Goal: Information Seeking & Learning: Learn about a topic

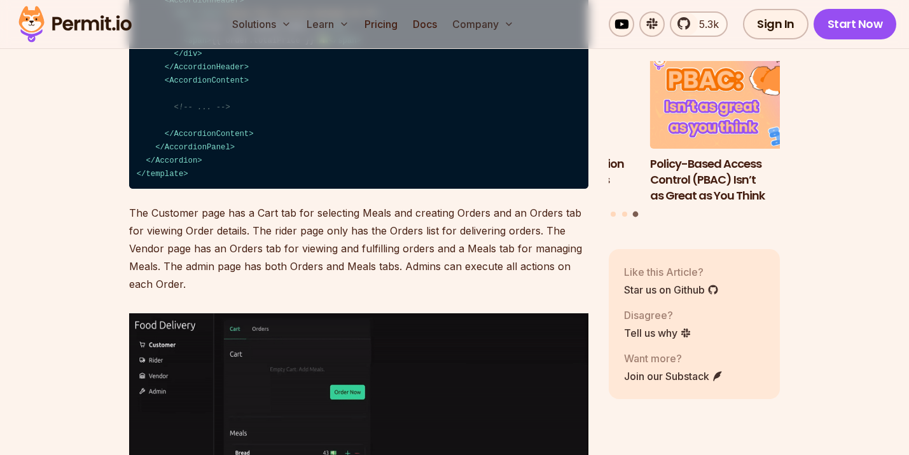
scroll to position [3514, 0]
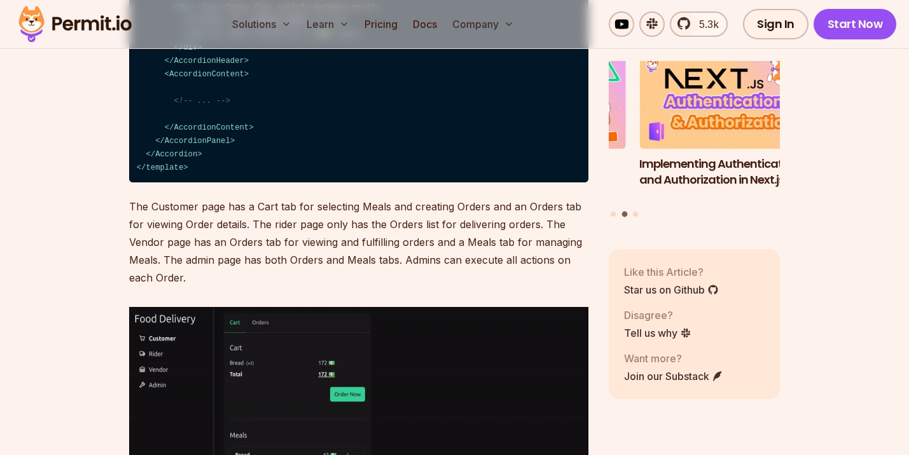
drag, startPoint x: 402, startPoint y: 219, endPoint x: 467, endPoint y: 245, distance: 69.9
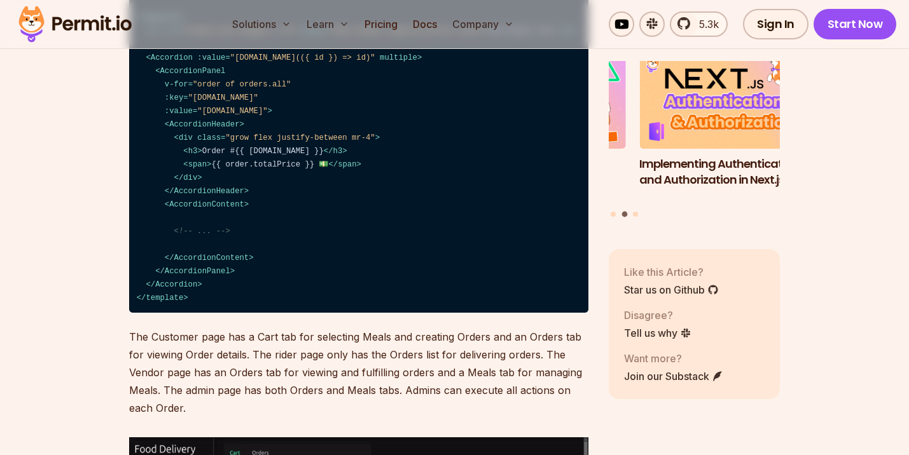
scroll to position [3383, 0]
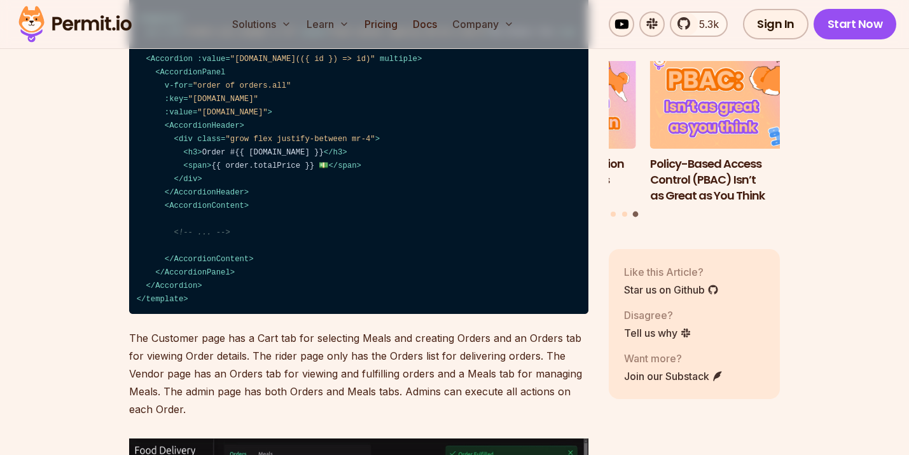
drag, startPoint x: 203, startPoint y: 247, endPoint x: 313, endPoint y: 295, distance: 119.9
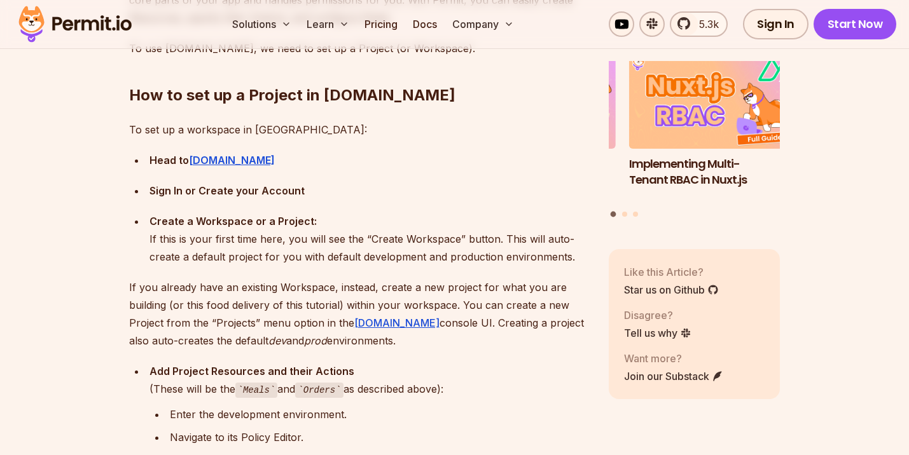
scroll to position [4124, 0]
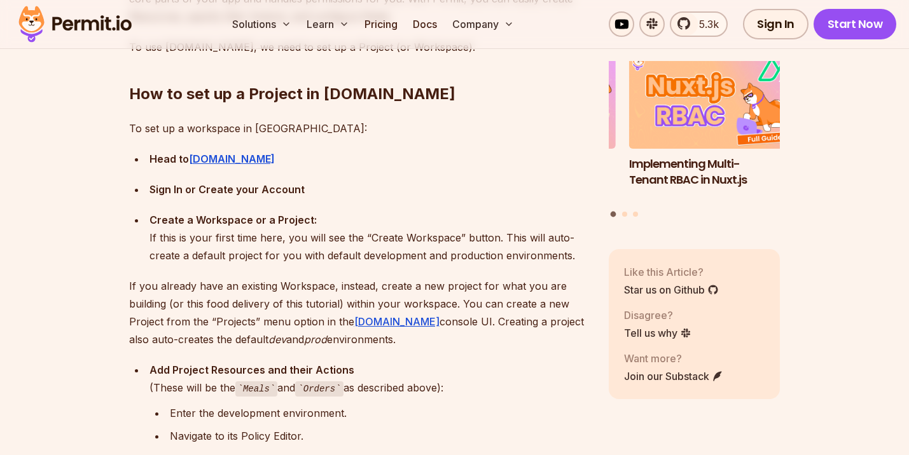
drag, startPoint x: 204, startPoint y: 115, endPoint x: 329, endPoint y: 188, distance: 144.7
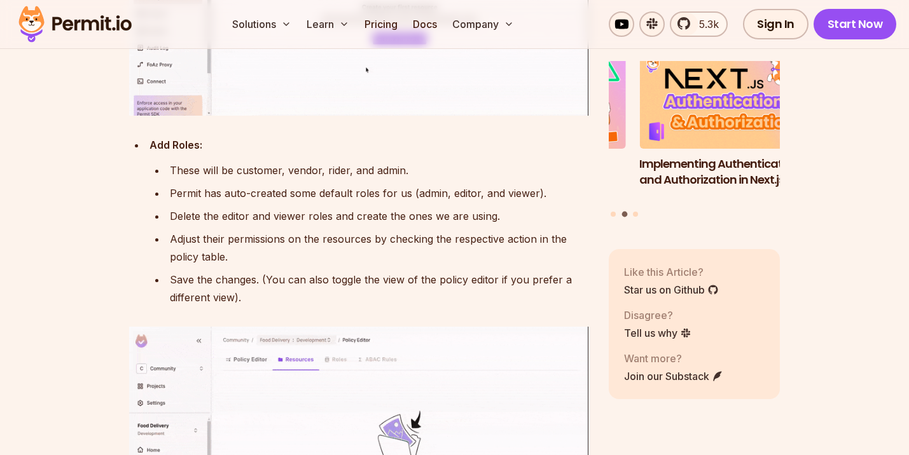
scroll to position [4809, 0]
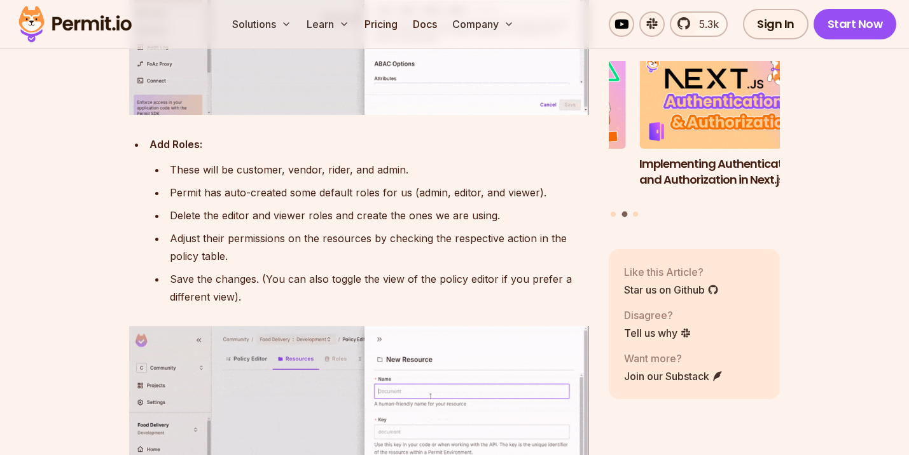
drag, startPoint x: 187, startPoint y: 275, endPoint x: 338, endPoint y: 347, distance: 167.6
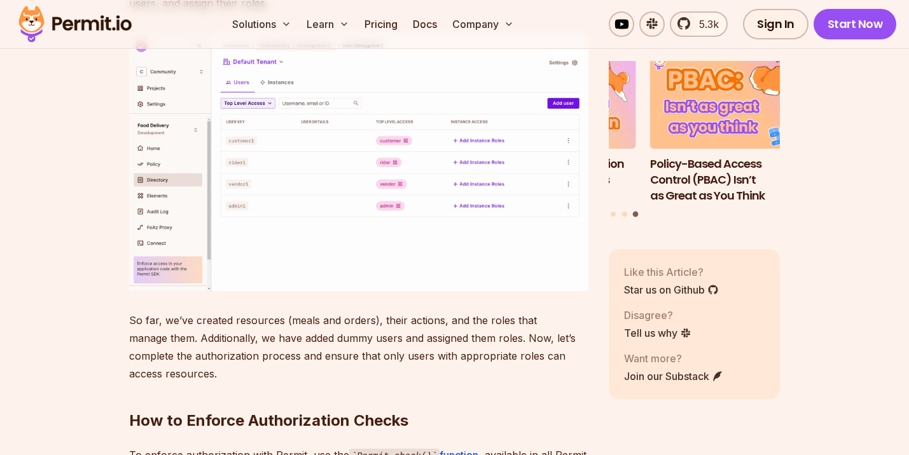
scroll to position [6000, 0]
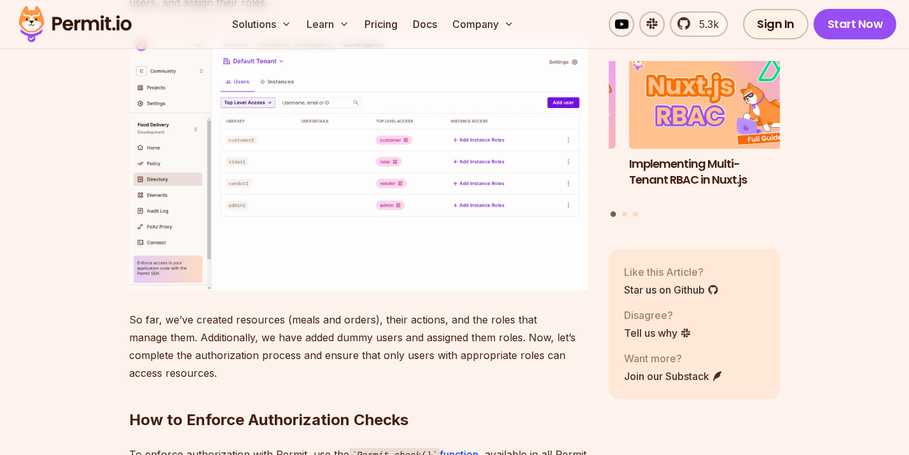
drag, startPoint x: 199, startPoint y: 109, endPoint x: 324, endPoint y: 207, distance: 158.9
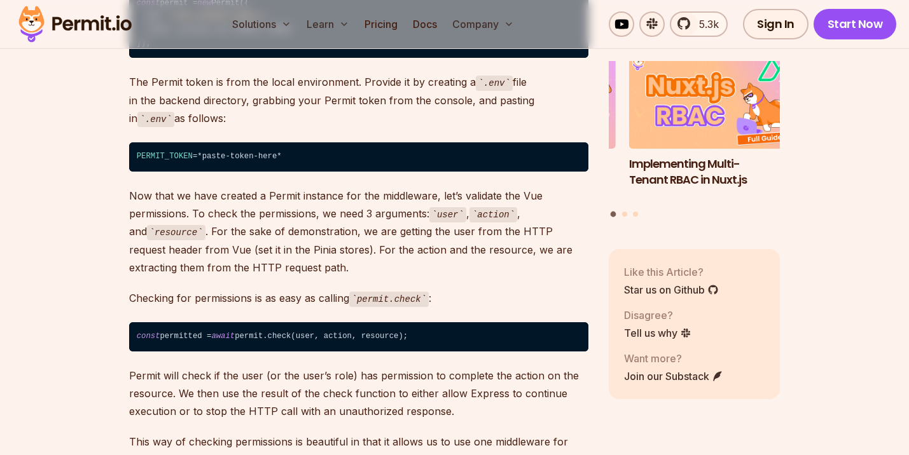
scroll to position [6795, 0]
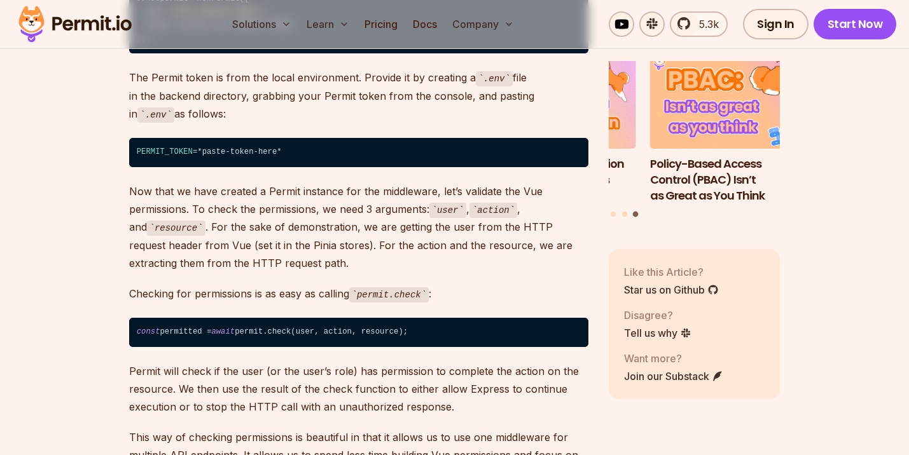
drag, startPoint x: 214, startPoint y: 183, endPoint x: 428, endPoint y: 258, distance: 227.1
drag, startPoint x: 266, startPoint y: 286, endPoint x: 386, endPoint y: 368, distance: 145.0
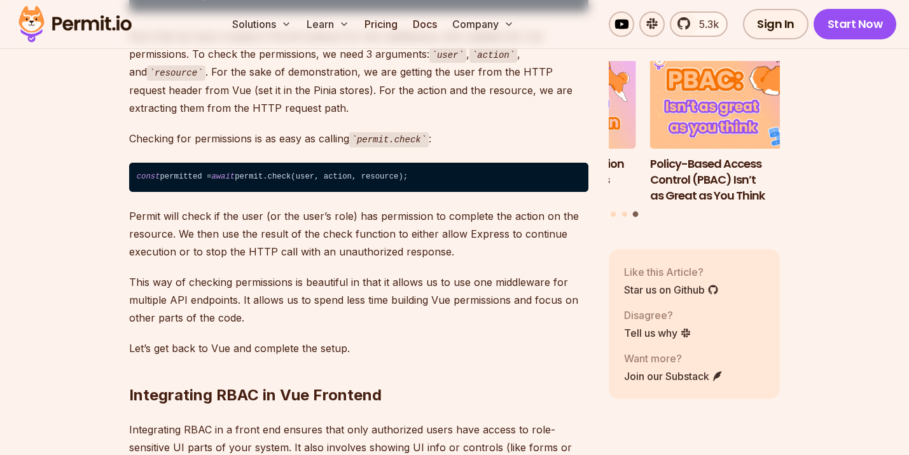
scroll to position [6959, 0]
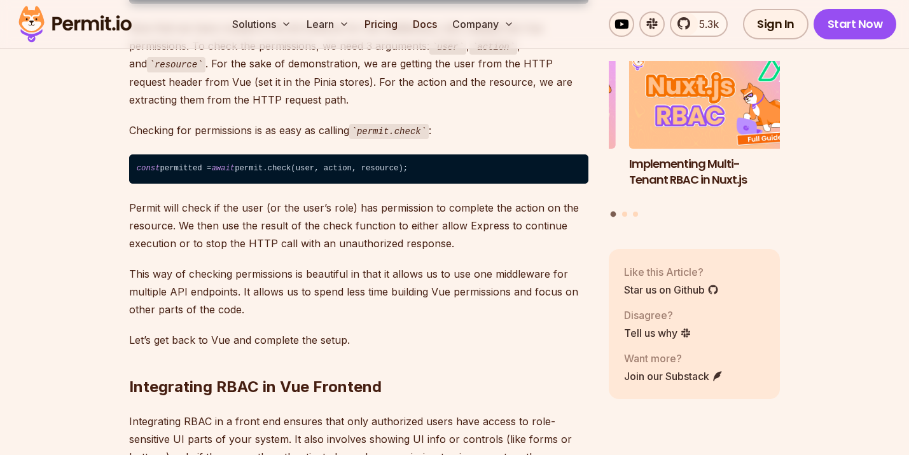
drag, startPoint x: 176, startPoint y: 265, endPoint x: 290, endPoint y: 295, distance: 117.9
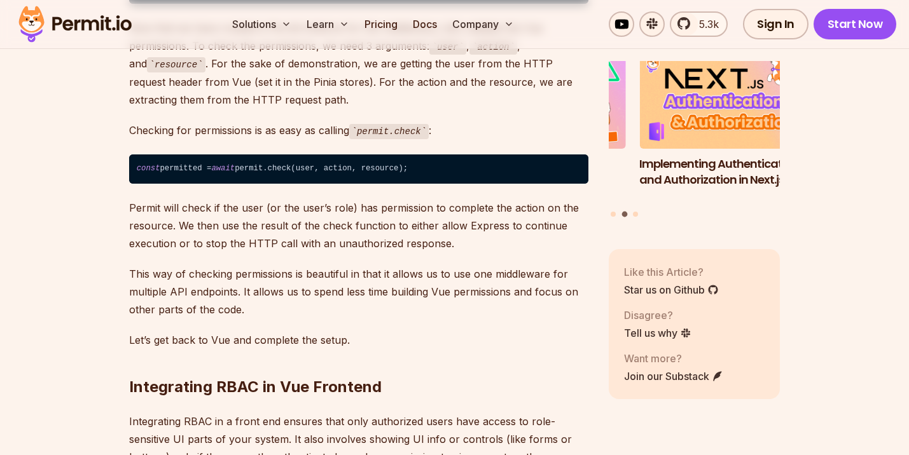
drag, startPoint x: 361, startPoint y: 265, endPoint x: 446, endPoint y: 318, distance: 101.1
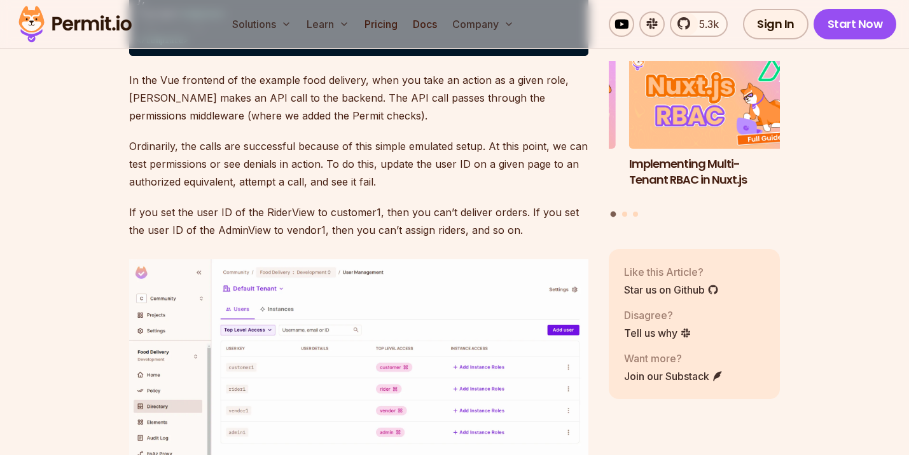
scroll to position [7750, 0]
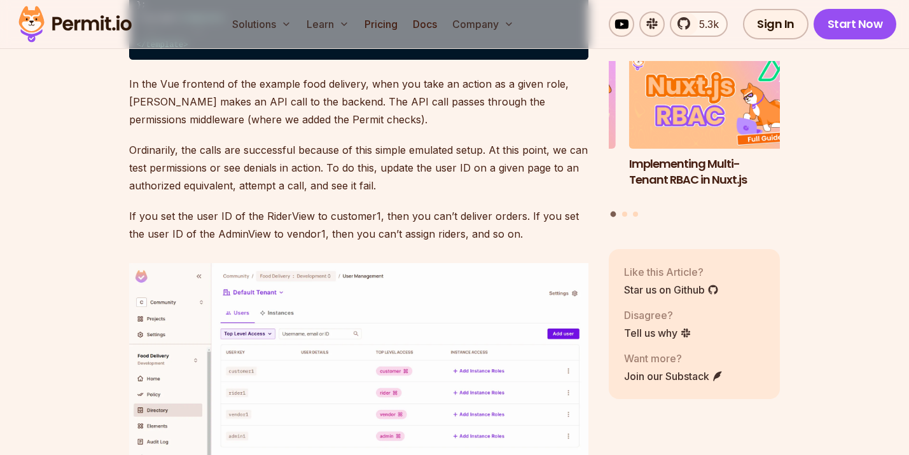
drag, startPoint x: 372, startPoint y: 138, endPoint x: 420, endPoint y: 251, distance: 122.8
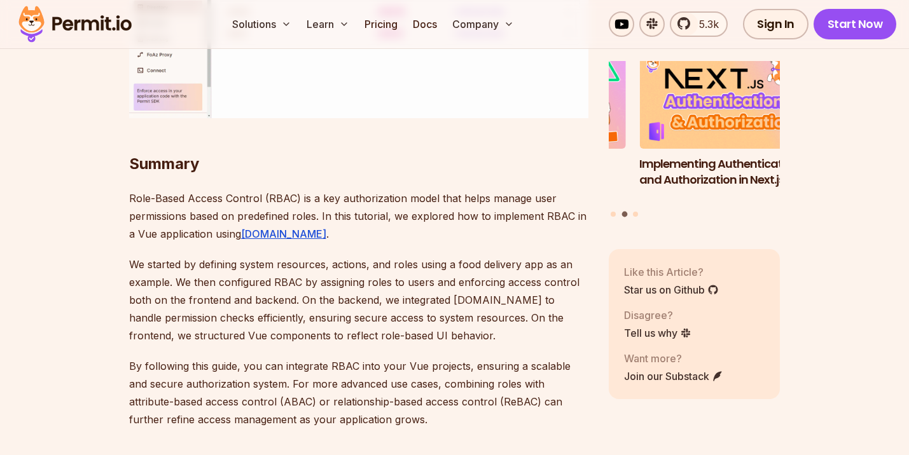
scroll to position [8163, 0]
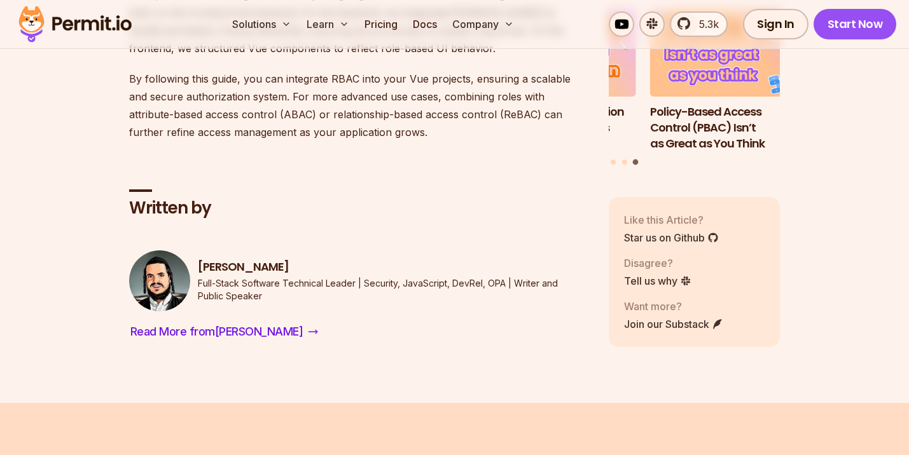
scroll to position [8443, 0]
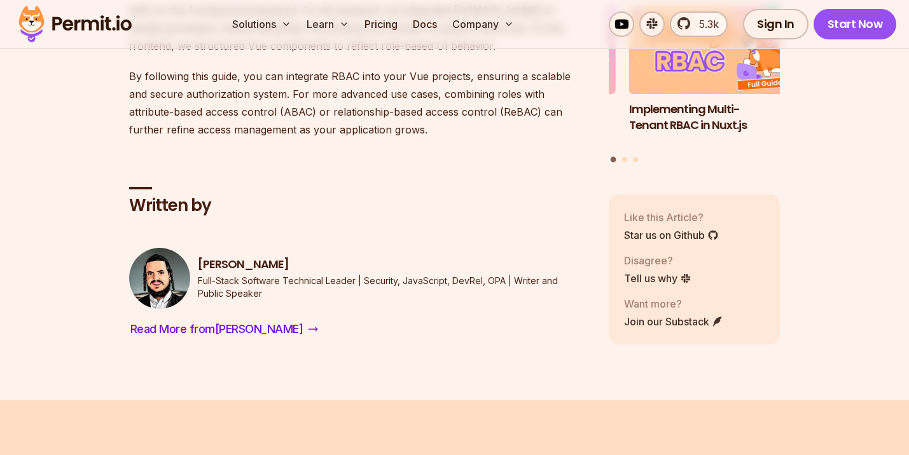
drag, startPoint x: 130, startPoint y: 161, endPoint x: 389, endPoint y: 328, distance: 308.4
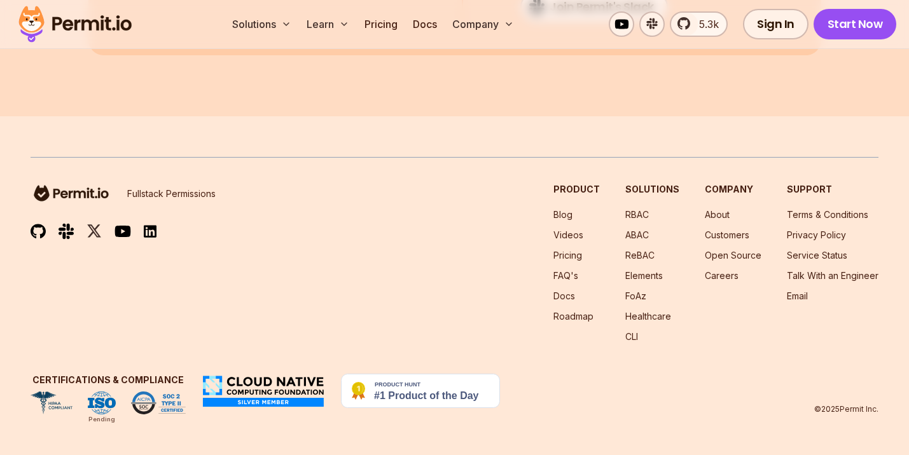
scroll to position [9333, 0]
